Goal: Go to known website: Access a specific website the user already knows

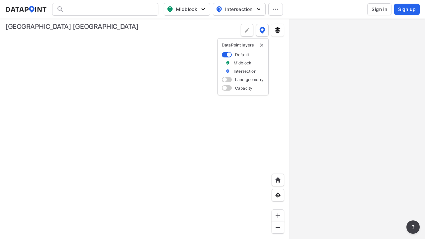
click at [379, 9] on span "Sign in" at bounding box center [379, 9] width 16 height 7
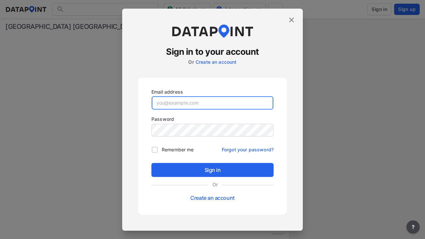
click at [212, 102] on input "email" at bounding box center [212, 102] width 121 height 13
type input "[EMAIL_ADDRESS][PERSON_NAME][DOMAIN_NAME]"
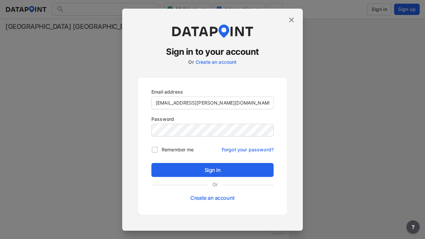
click at [155, 149] on input "Remember me" at bounding box center [155, 150] width 14 height 14
checkbox input "true"
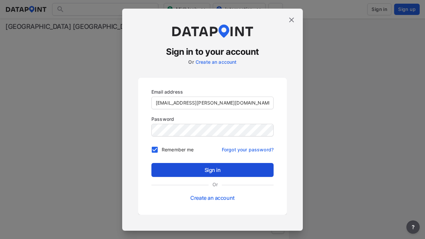
click at [212, 169] on span "Sign in" at bounding box center [212, 170] width 111 height 8
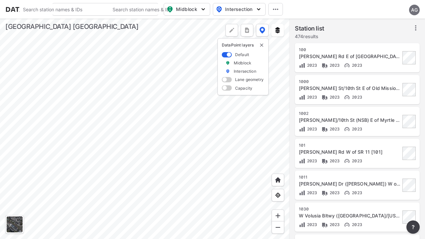
click at [187, 9] on span "Midblock" at bounding box center [186, 9] width 39 height 8
